Goal: Task Accomplishment & Management: Manage account settings

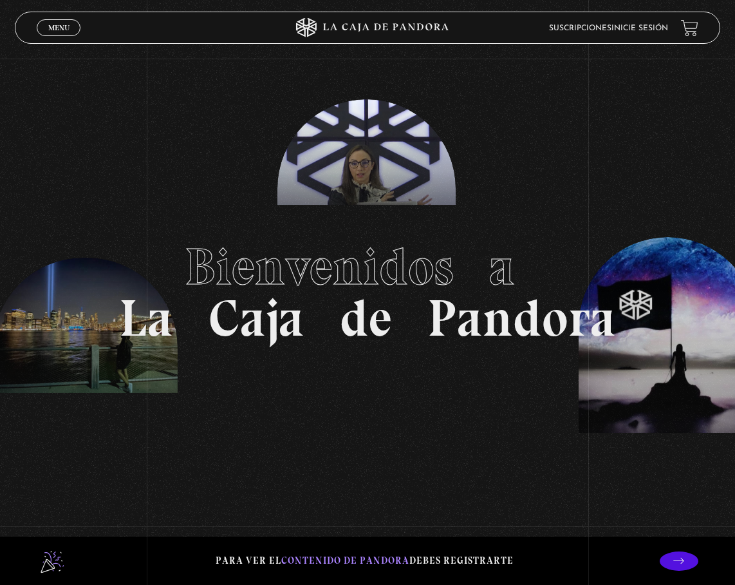
click at [55, 24] on span "Menu" at bounding box center [58, 28] width 21 height 8
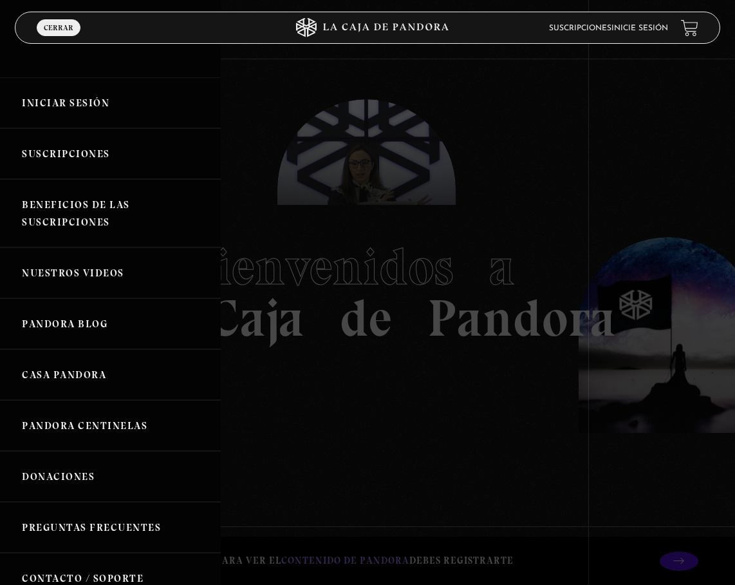
click at [73, 110] on link "Iniciar Sesión" at bounding box center [110, 102] width 221 height 51
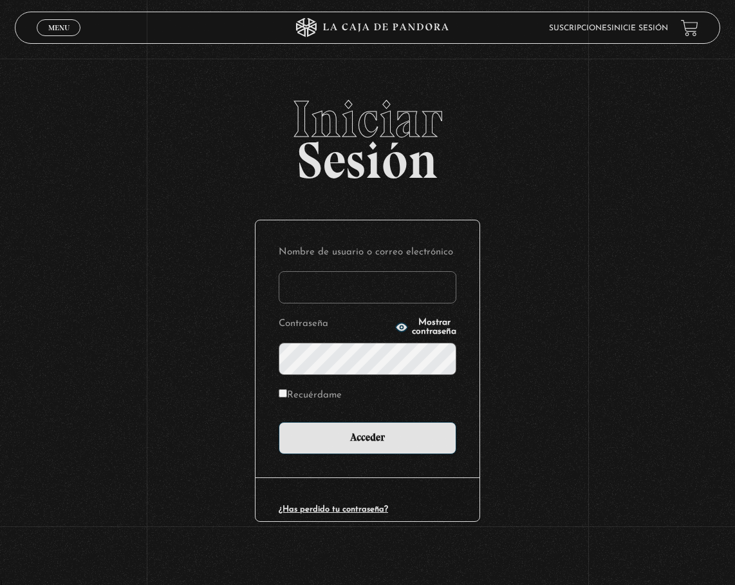
click at [361, 278] on input "Nombre de usuario o correo electrónico" at bounding box center [368, 287] width 178 height 32
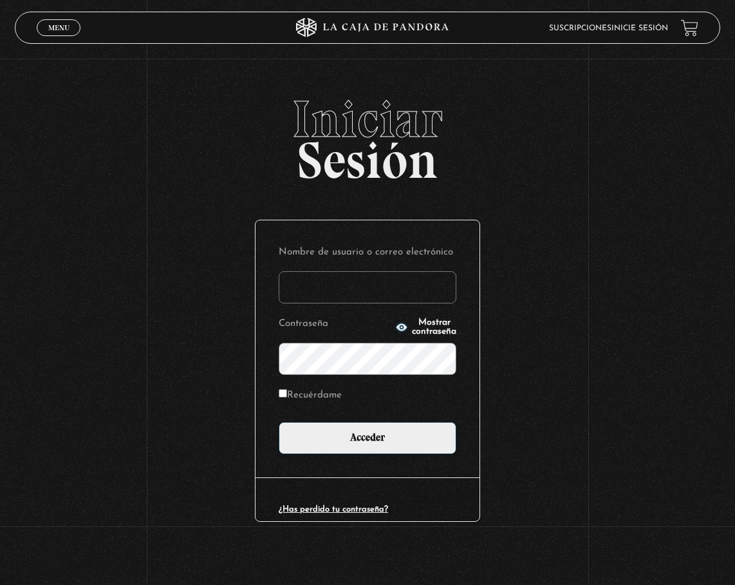
type input "[EMAIL_ADDRESS][DOMAIN_NAME]"
click at [279, 422] on input "Acceder" at bounding box center [368, 438] width 178 height 32
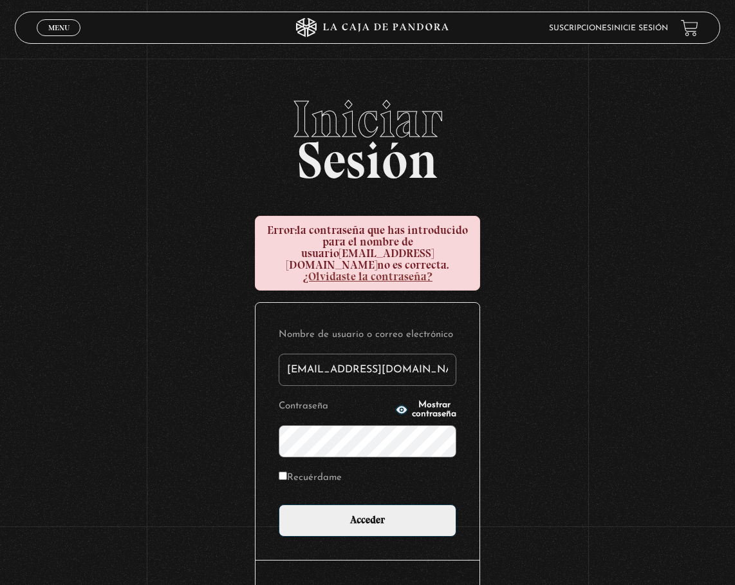
click at [396, 405] on icon "button" at bounding box center [402, 409] width 12 height 8
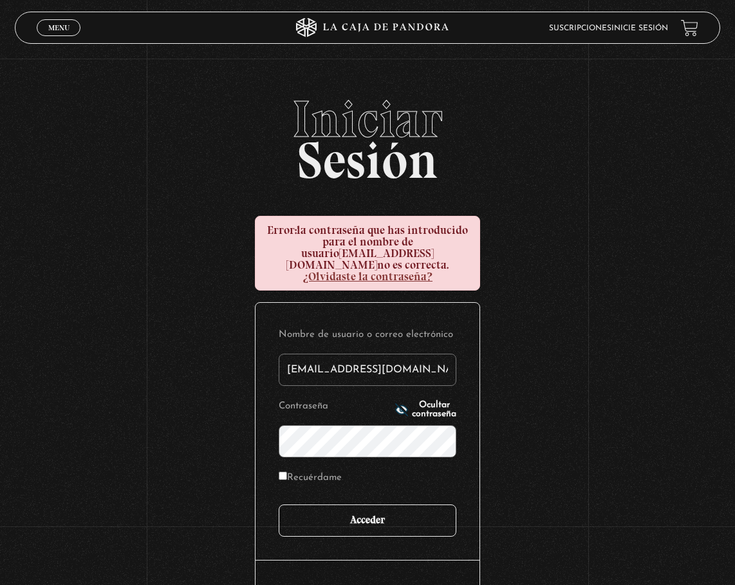
click at [351, 519] on input "Acceder" at bounding box center [368, 520] width 178 height 32
